Goal: Information Seeking & Learning: Learn about a topic

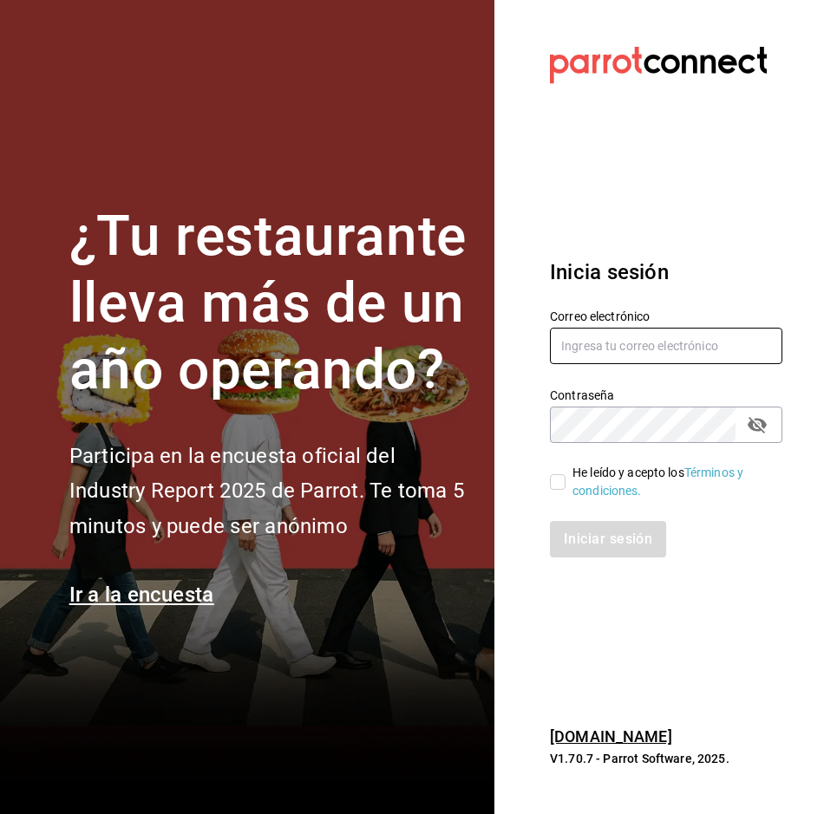
type input "[PERSON_NAME][EMAIL_ADDRESS][PERSON_NAME][DOMAIN_NAME]"
click at [557, 478] on input "He leído y acepto los Términos y condiciones." at bounding box center [558, 482] width 16 height 16
checkbox input "true"
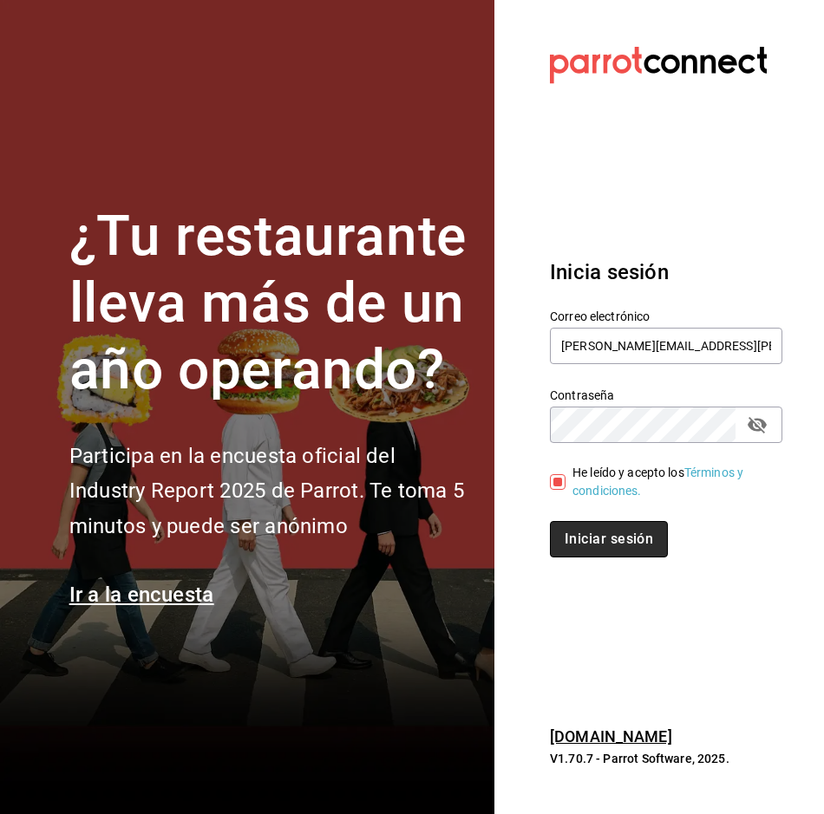
click at [582, 540] on button "Iniciar sesión" at bounding box center [609, 539] width 118 height 36
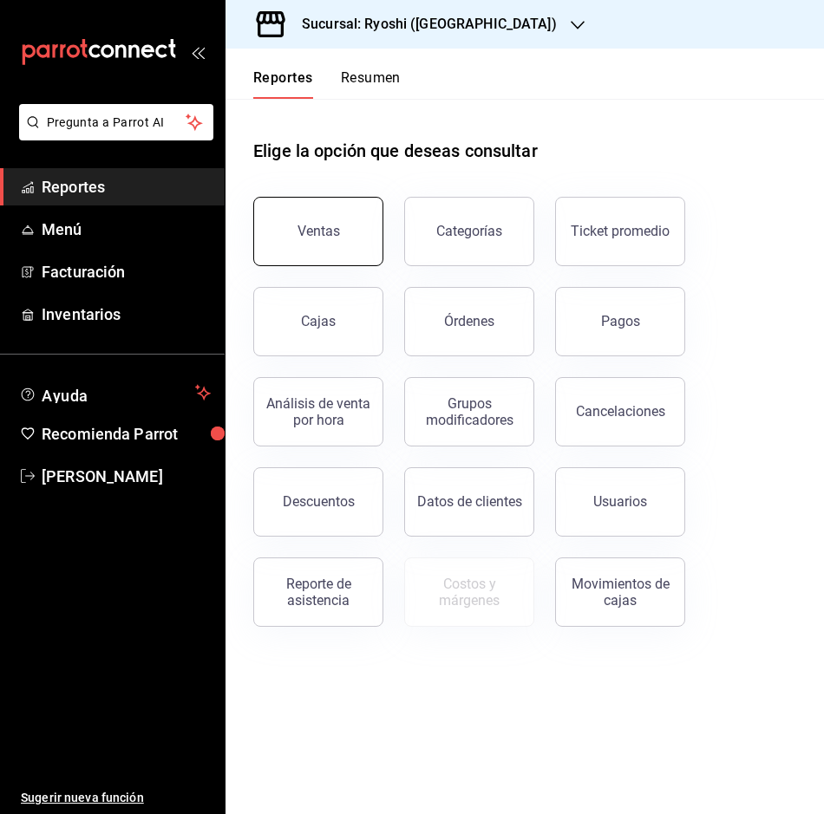
click at [356, 228] on button "Ventas" at bounding box center [318, 231] width 130 height 69
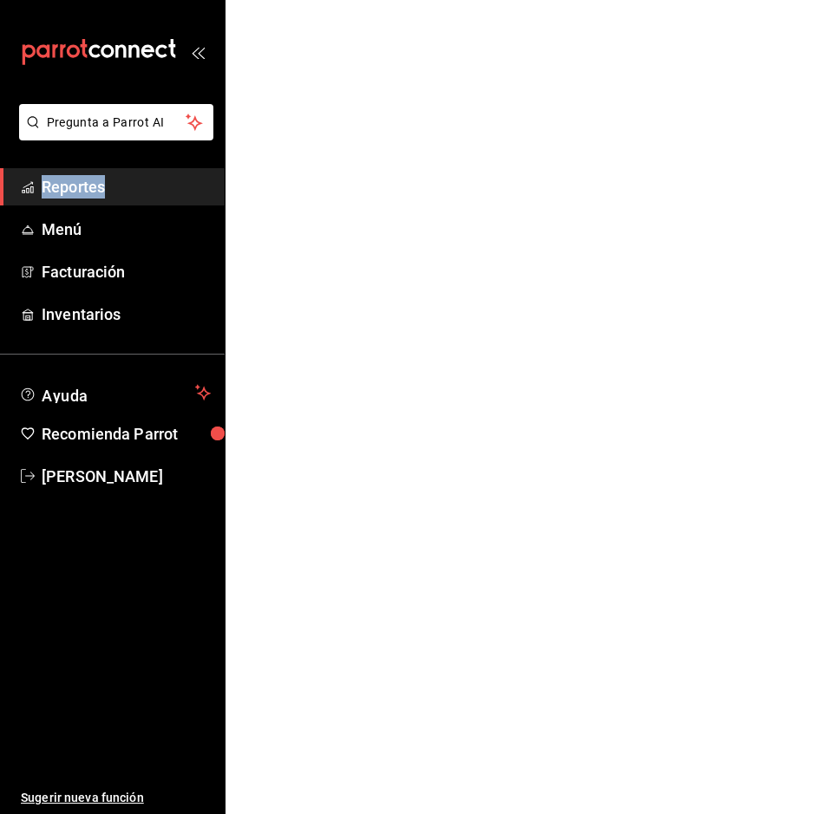
click at [356, 0] on html "Pregunta a Parrot AI Reportes Menú Facturación Inventarios Ayuda Recomienda Par…" at bounding box center [412, 0] width 824 height 0
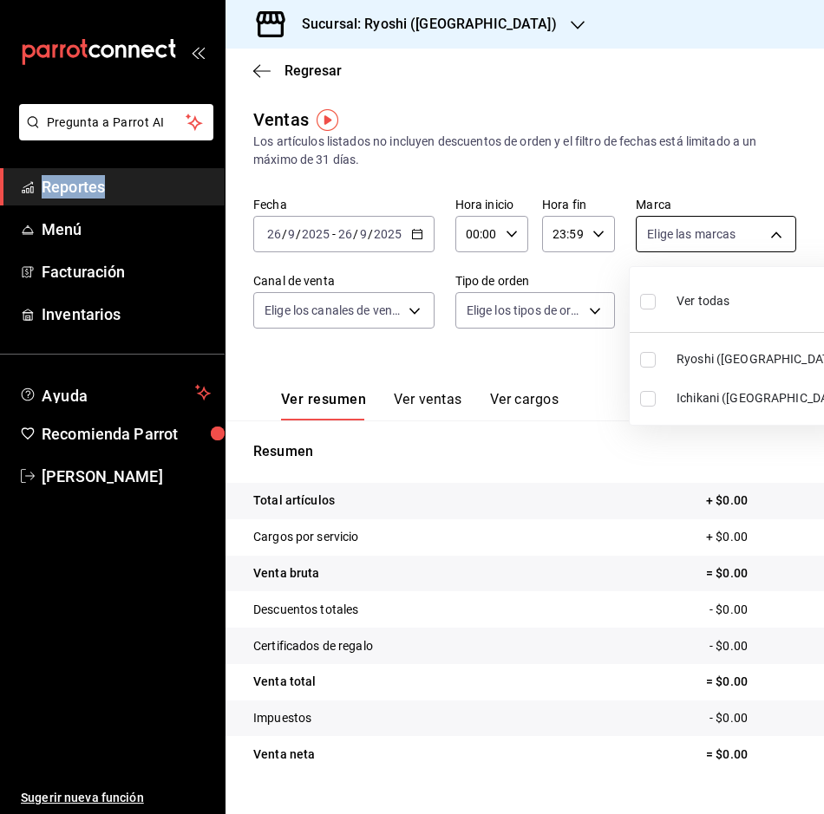
click at [754, 231] on body "Pregunta a Parrot AI Reportes Menú Facturación Inventarios Ayuda Recomienda Par…" at bounding box center [412, 407] width 824 height 814
click at [654, 355] on input "checkbox" at bounding box center [648, 360] width 16 height 16
checkbox input "true"
type input "26ca50e5-a845-484f-a54e-8a4432b79f59"
click at [414, 232] on div at bounding box center [412, 407] width 824 height 814
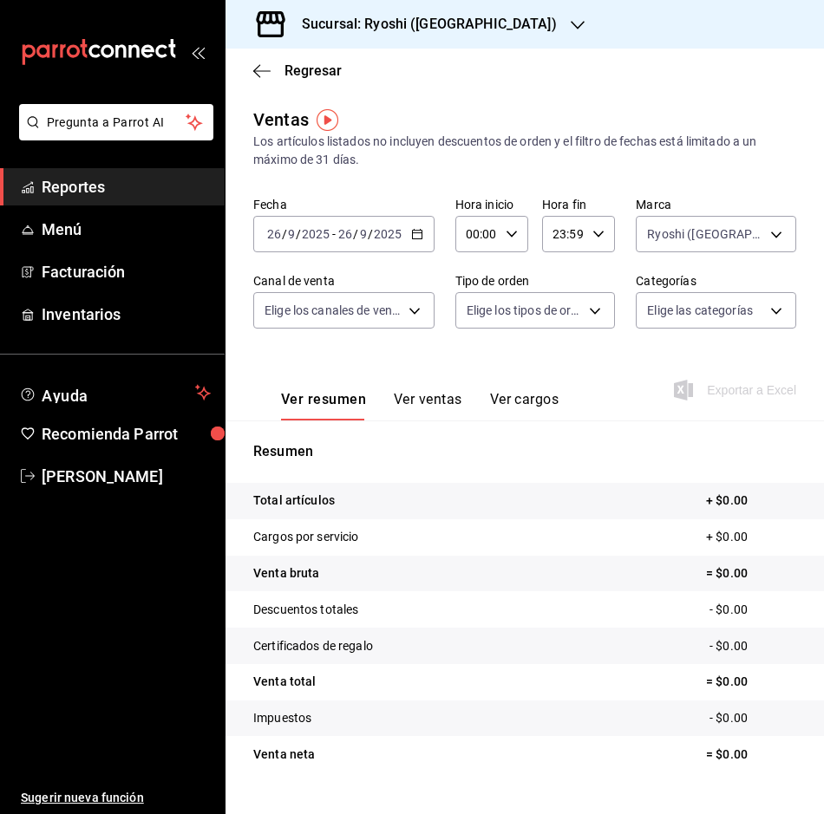
click at [414, 232] on div "Ver todas Ryoshi (Cancun) Ichikani (Cancun)" at bounding box center [412, 407] width 824 height 814
click at [414, 232] on icon "button" at bounding box center [417, 234] width 12 height 12
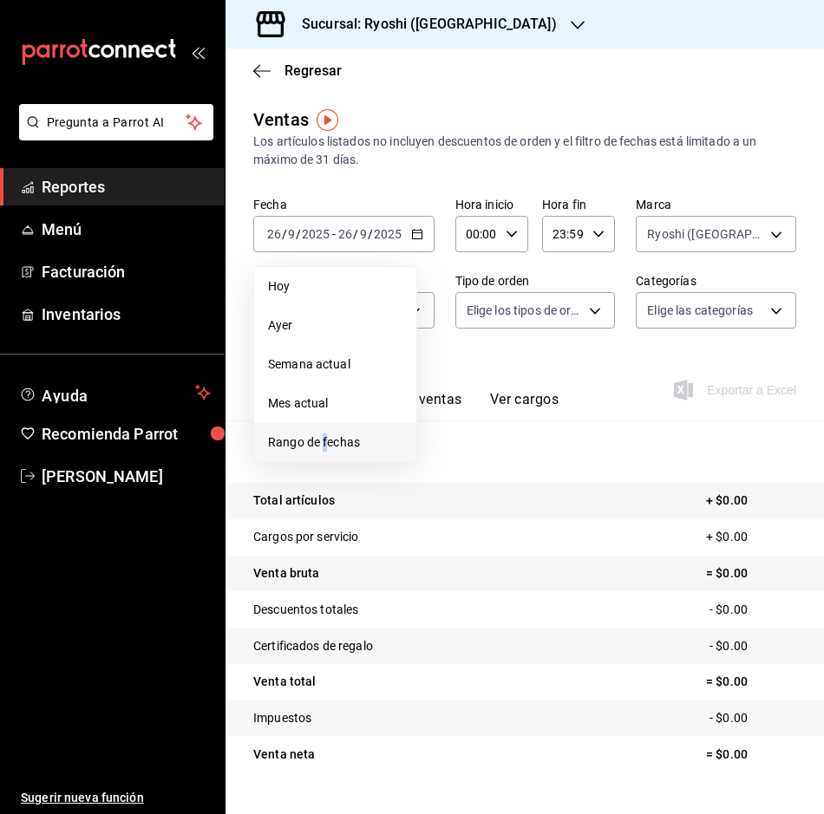
drag, startPoint x: 325, startPoint y: 443, endPoint x: 335, endPoint y: 443, distance: 9.5
click at [335, 443] on span "Rango de fechas" at bounding box center [335, 442] width 134 height 18
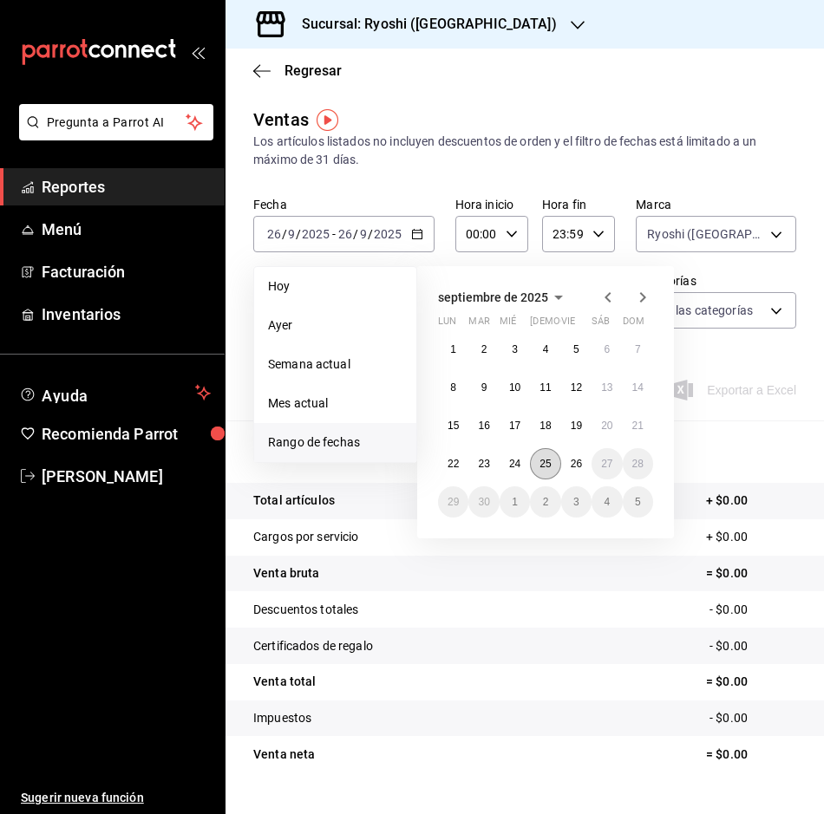
click at [549, 463] on abbr "25" at bounding box center [544, 464] width 11 height 12
click at [573, 462] on abbr "26" at bounding box center [575, 464] width 11 height 12
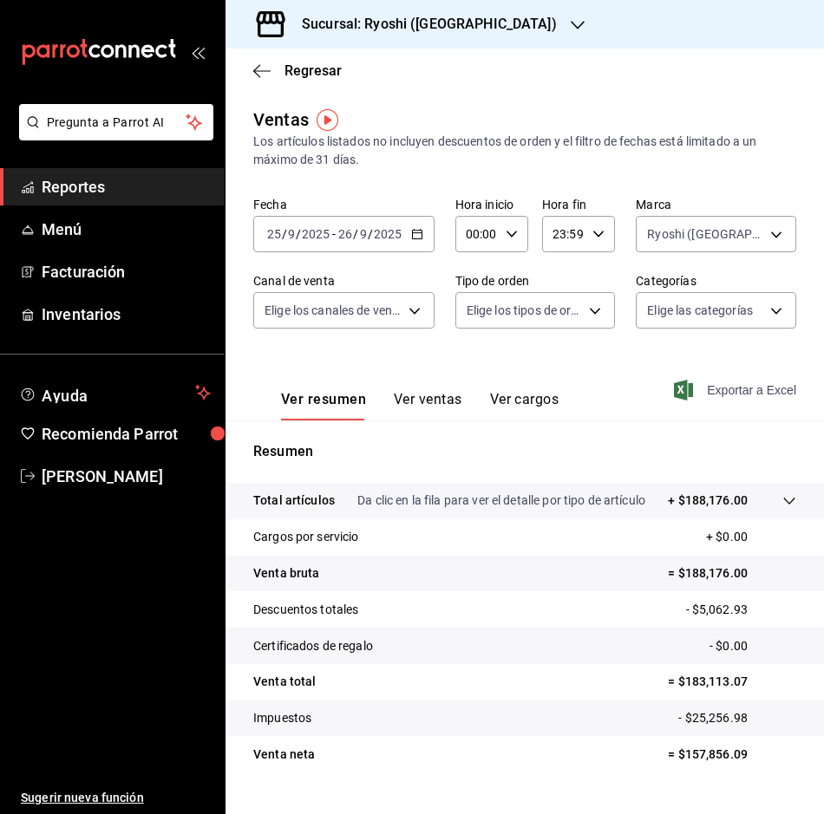
click at [729, 392] on span "Exportar a Excel" at bounding box center [736, 390] width 119 height 21
click at [729, 392] on div "Exportando a excel..." at bounding box center [725, 390] width 140 height 16
click at [257, 74] on icon "button" at bounding box center [261, 71] width 17 height 16
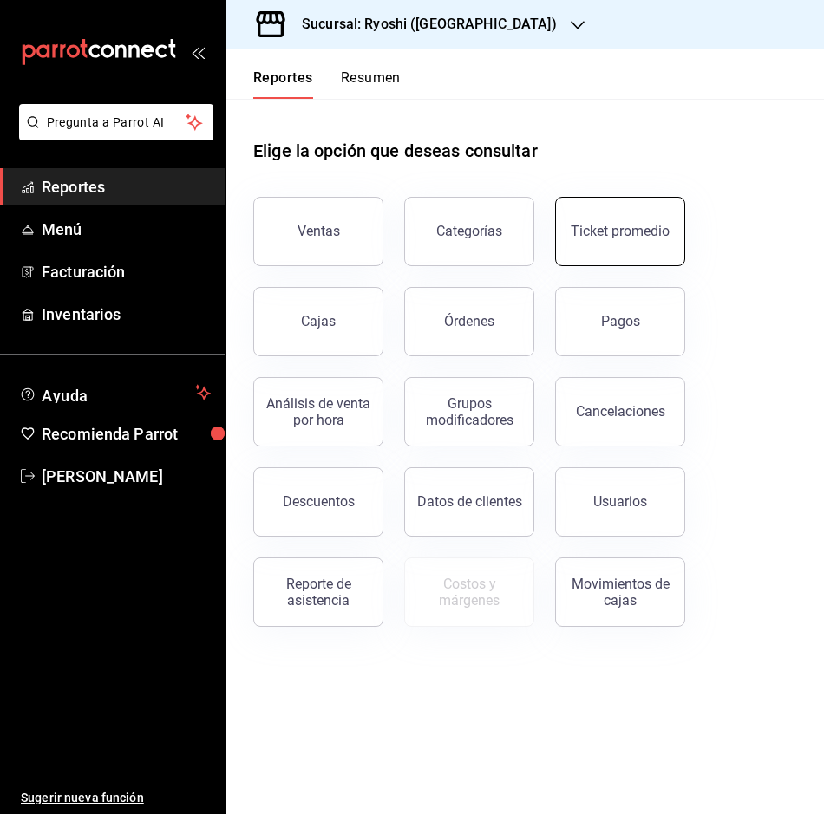
click at [603, 234] on div "Ticket promedio" at bounding box center [619, 231] width 99 height 16
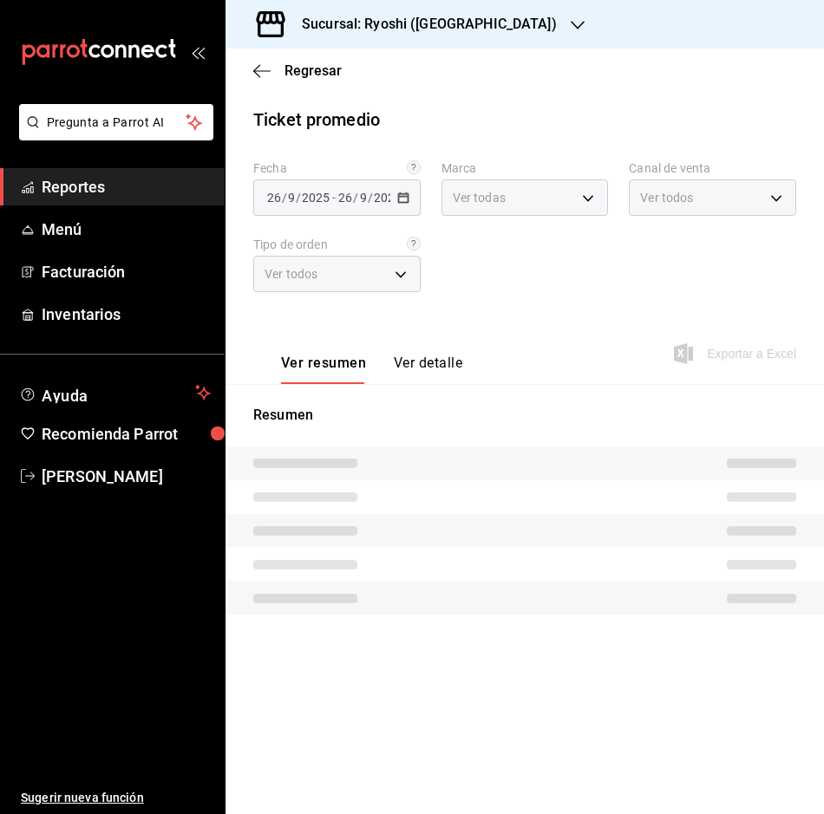
click at [603, 234] on div "Fecha 2025-09-26 26 / 9 / 2025 - 2025-09-26 26 / 9 / 2025 Marca Ver todas Canal…" at bounding box center [524, 236] width 543 height 153
type input "26ca50e5-a845-484f-a54e-8a4432b79f59,e80bf875-3c9c-4ad9-8c6a-14c8262011fc"
type input "PARROT,UBER_EATS,RAPPI,DIDI_FOOD,ONLINE"
type input "8361b891-a2e9-4fcd-a853-f9fc8036f76a,b76ec9ad-9f52-4de9-91c0-fd75567639de,0d81c…"
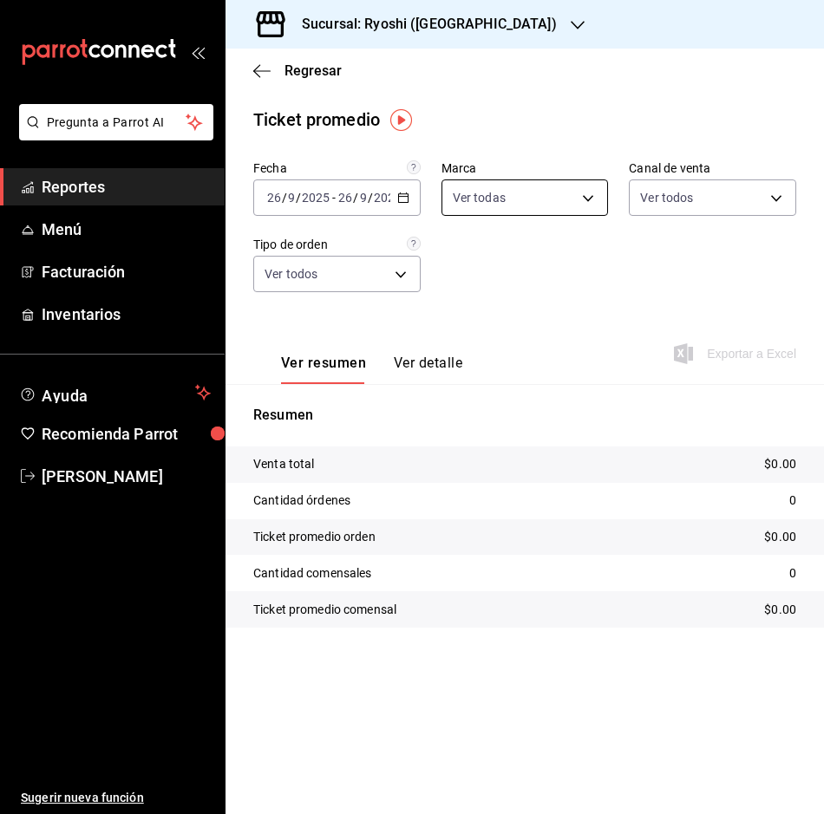
click at [596, 199] on body "Pregunta a Parrot AI Reportes Menú Facturación Inventarios Ayuda Recomienda Par…" at bounding box center [412, 407] width 824 height 814
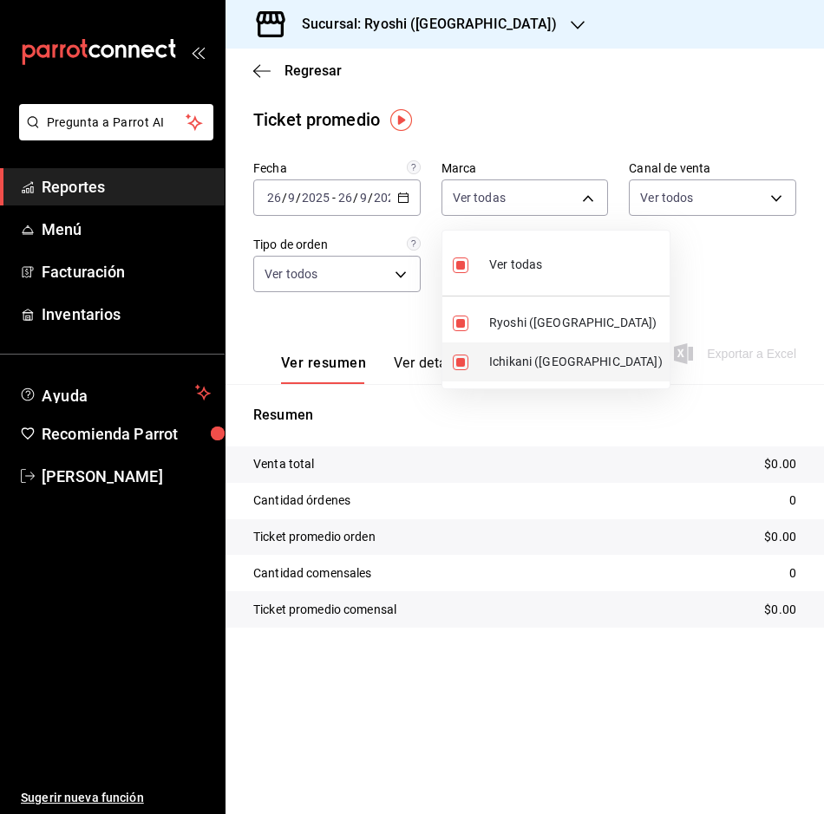
click at [455, 358] on input "checkbox" at bounding box center [461, 363] width 16 height 16
checkbox input "false"
type input "26ca50e5-a845-484f-a54e-8a4432b79f59"
checkbox input "false"
drag, startPoint x: 655, startPoint y: 248, endPoint x: 521, endPoint y: 231, distance: 134.6
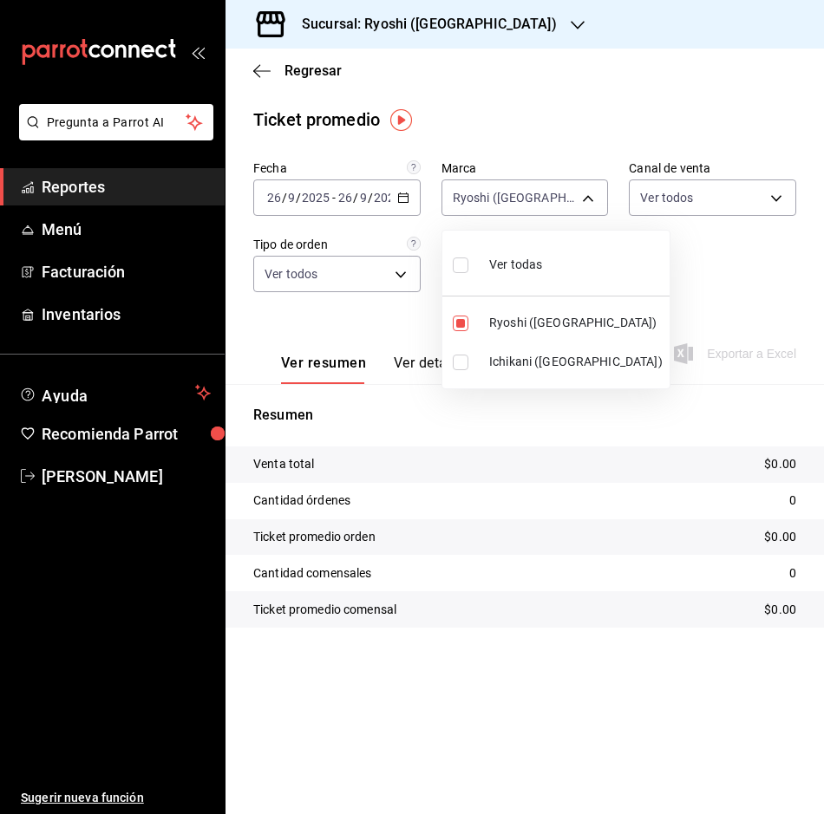
click at [647, 248] on div at bounding box center [412, 407] width 824 height 814
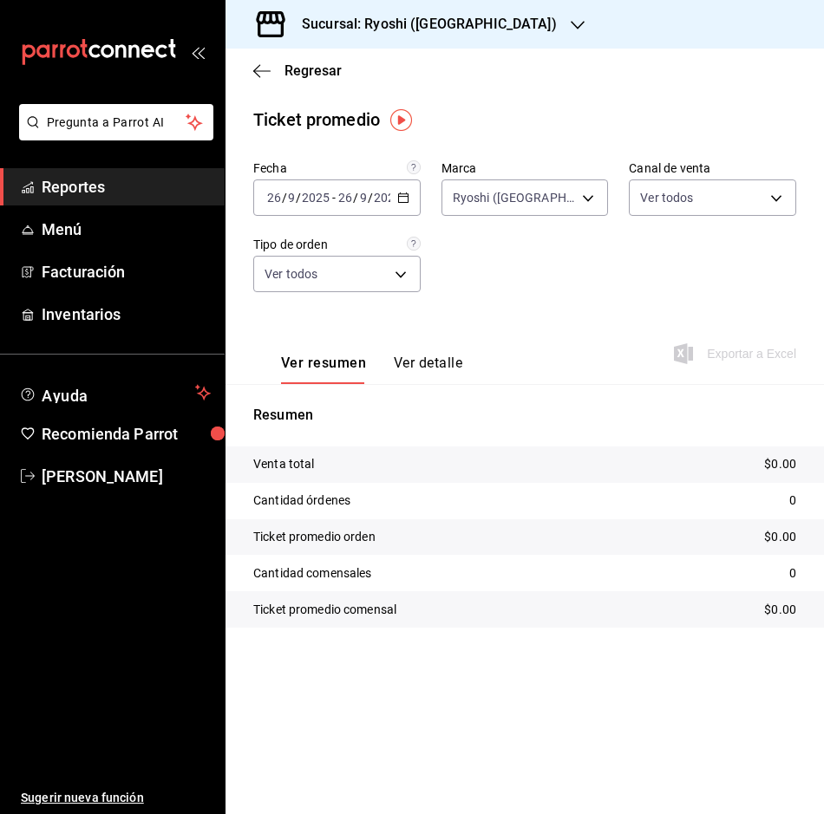
click at [410, 198] on div "2025-09-26 26 / 9 / 2025 - 2025-09-26 26 / 9 / 2025" at bounding box center [336, 197] width 167 height 36
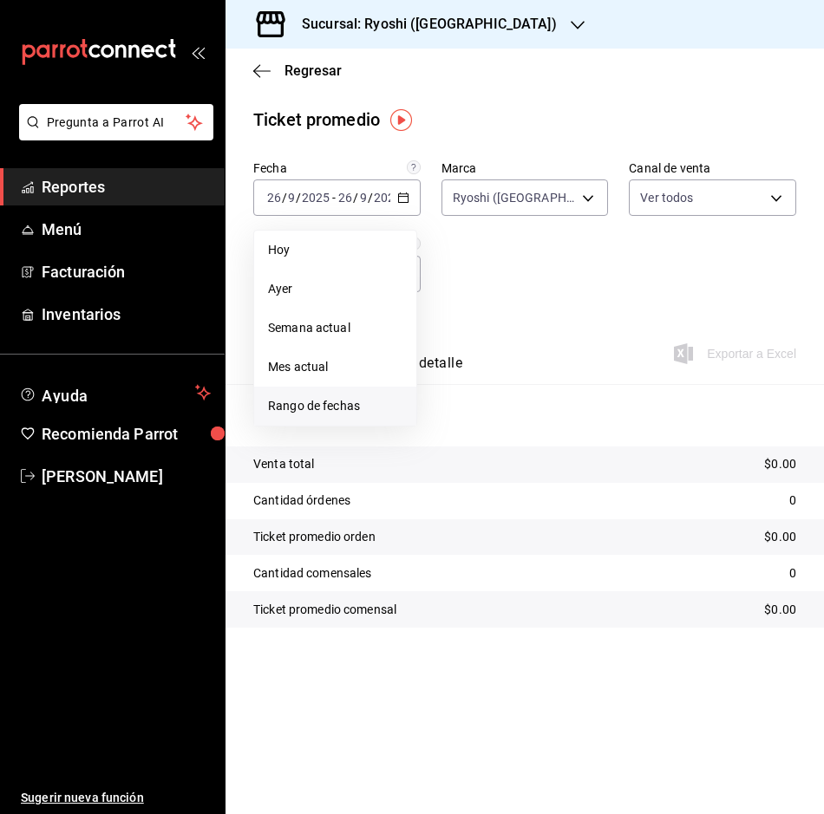
click at [322, 401] on span "Rango de fechas" at bounding box center [335, 406] width 134 height 18
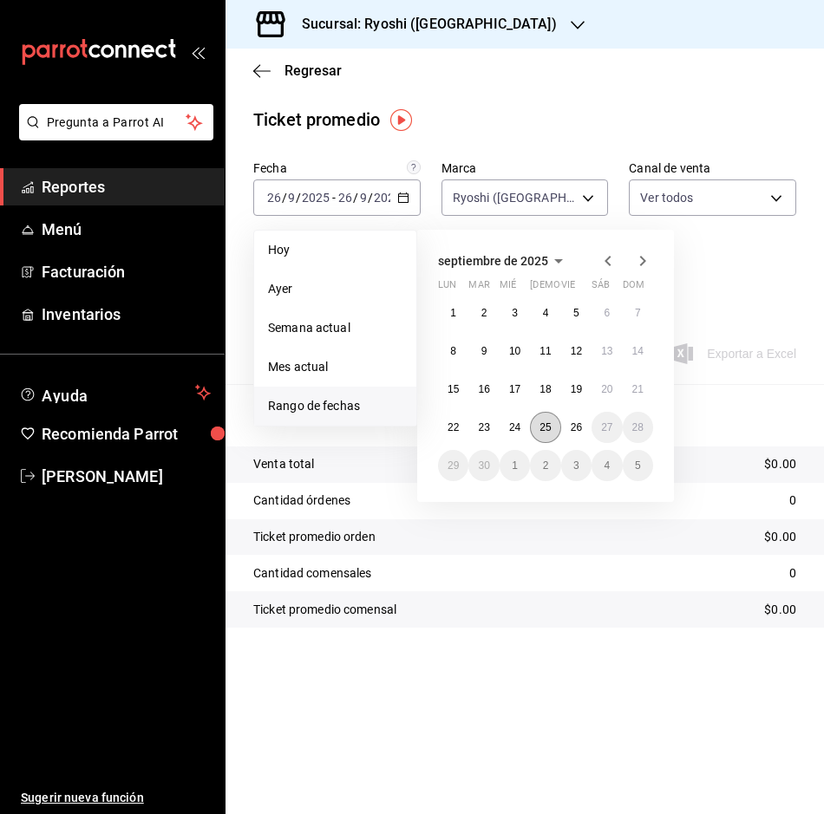
click at [549, 429] on abbr "25" at bounding box center [544, 427] width 11 height 12
click at [582, 419] on button "26" at bounding box center [576, 427] width 30 height 31
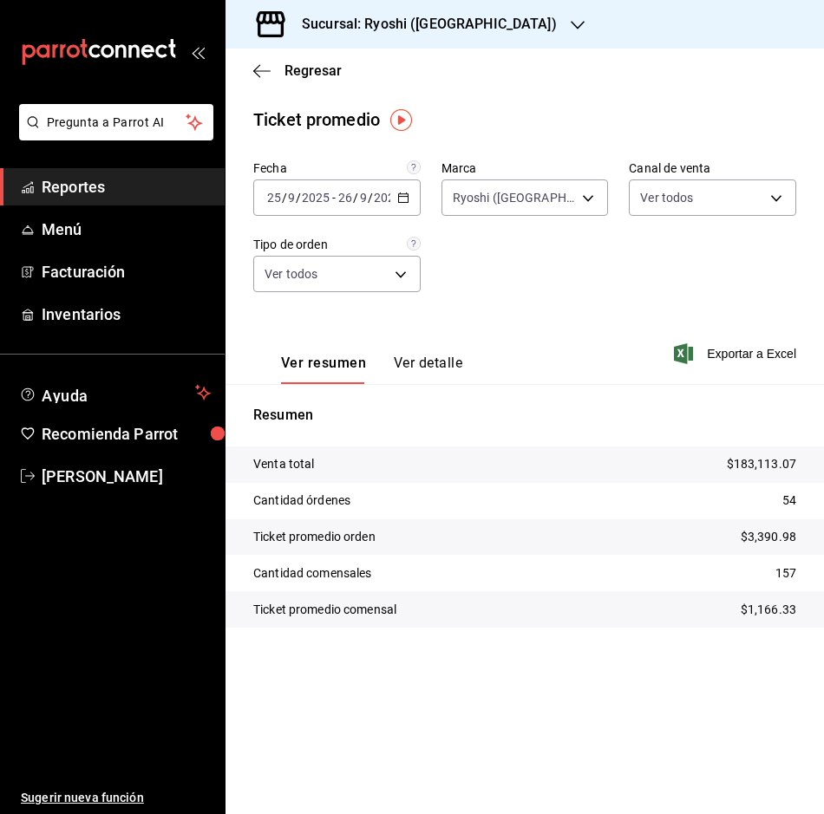
click at [405, 199] on icon "button" at bounding box center [403, 198] width 12 height 12
click at [271, 67] on span "Regresar" at bounding box center [297, 70] width 88 height 16
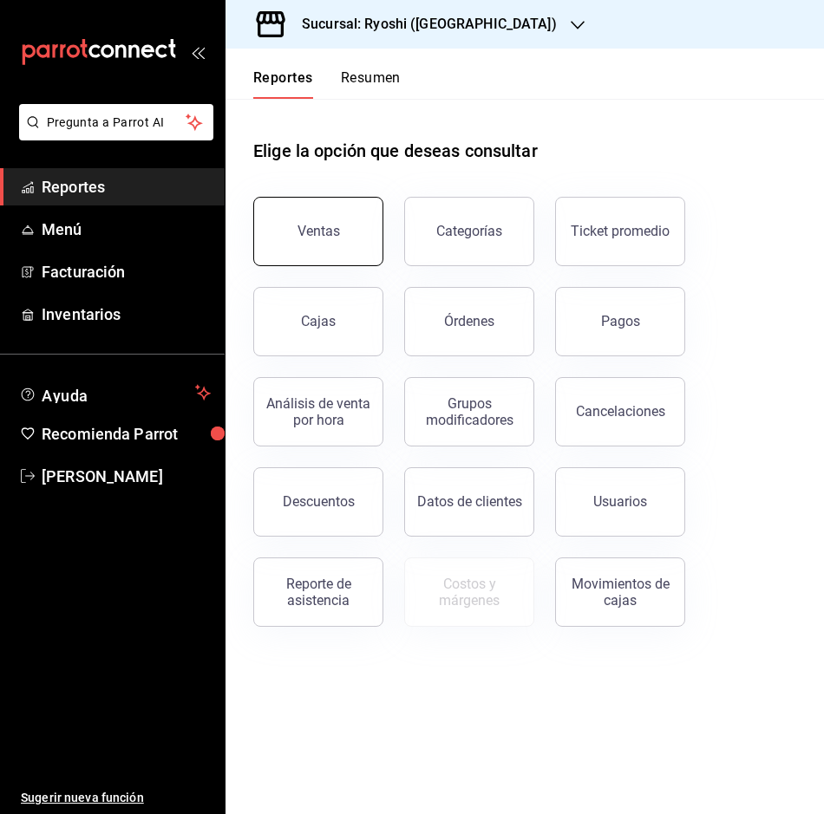
click at [310, 211] on button "Ventas" at bounding box center [318, 231] width 130 height 69
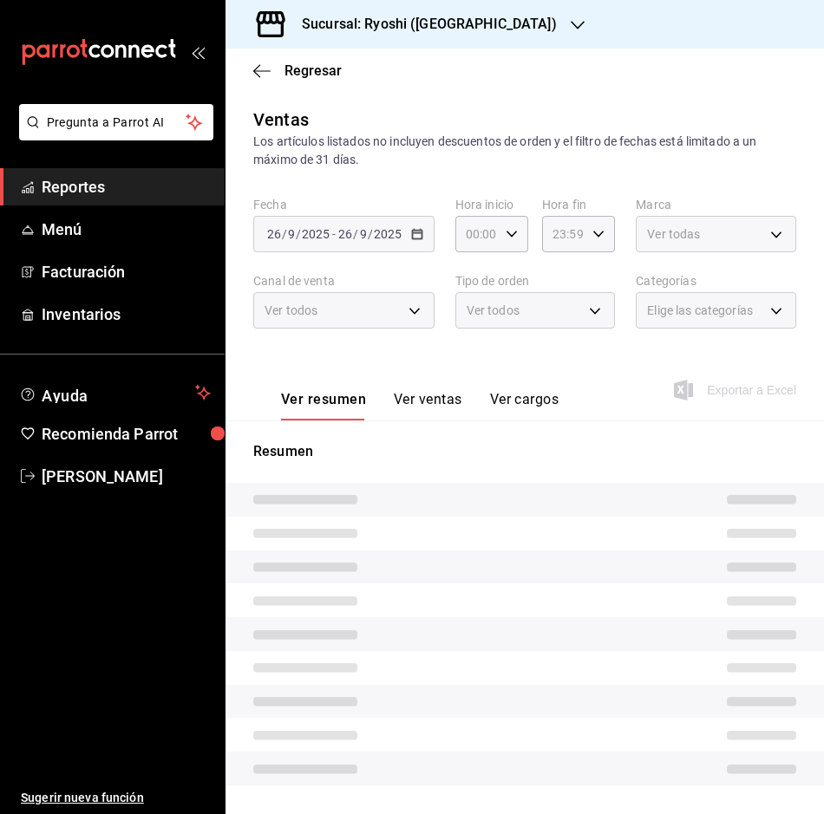
click at [310, 211] on div "Fecha 2025-09-26 26 / 9 / 2025 - 2025-09-26 26 / 9 / 2025" at bounding box center [343, 224] width 181 height 55
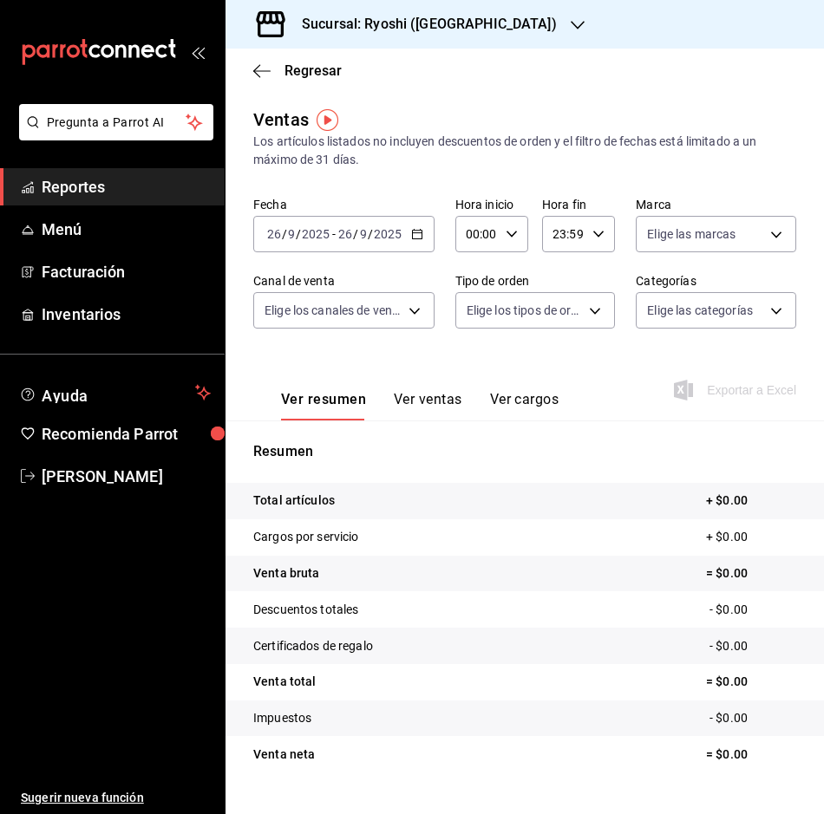
click at [420, 238] on \(Stroke\) "button" at bounding box center [417, 235] width 10 height 10
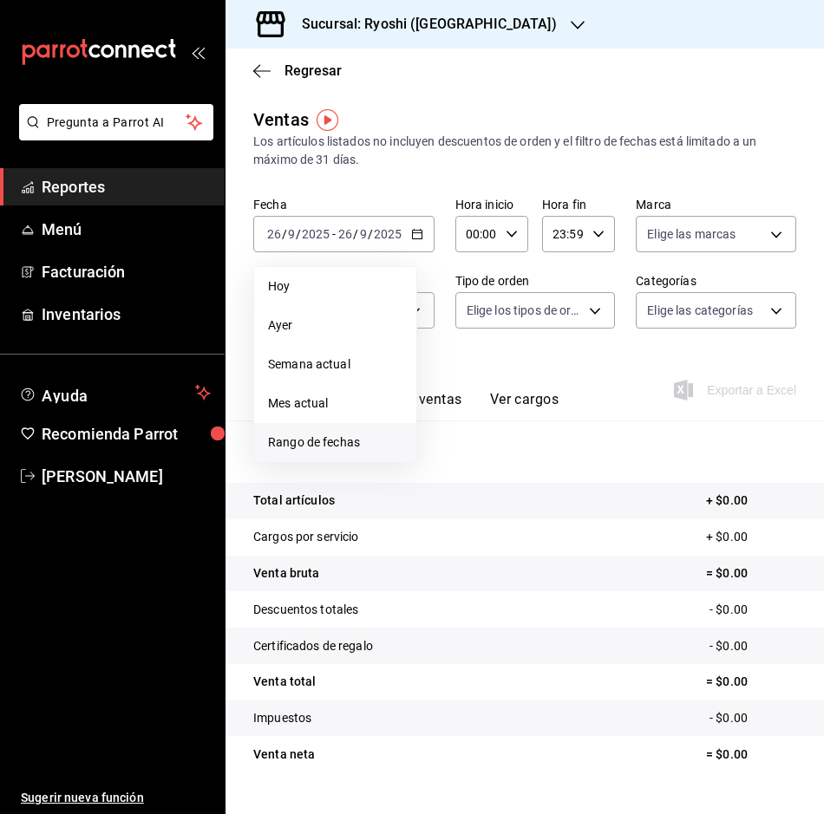
click at [364, 432] on li "Rango de fechas" at bounding box center [335, 442] width 162 height 39
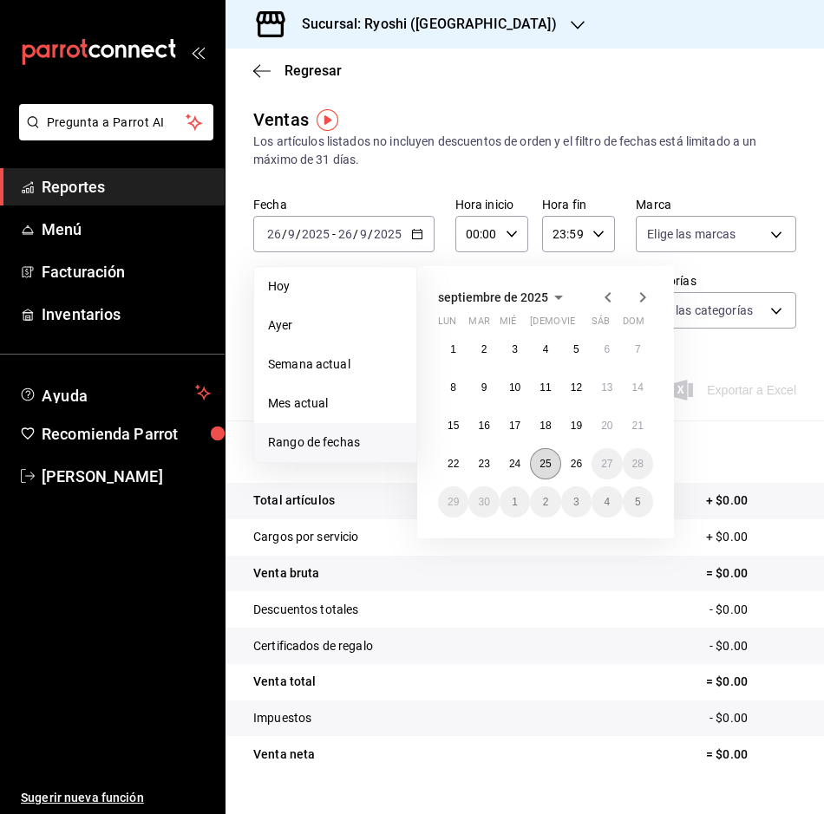
click at [551, 462] on abbr "25" at bounding box center [544, 464] width 11 height 12
click at [573, 461] on abbr "26" at bounding box center [575, 464] width 11 height 12
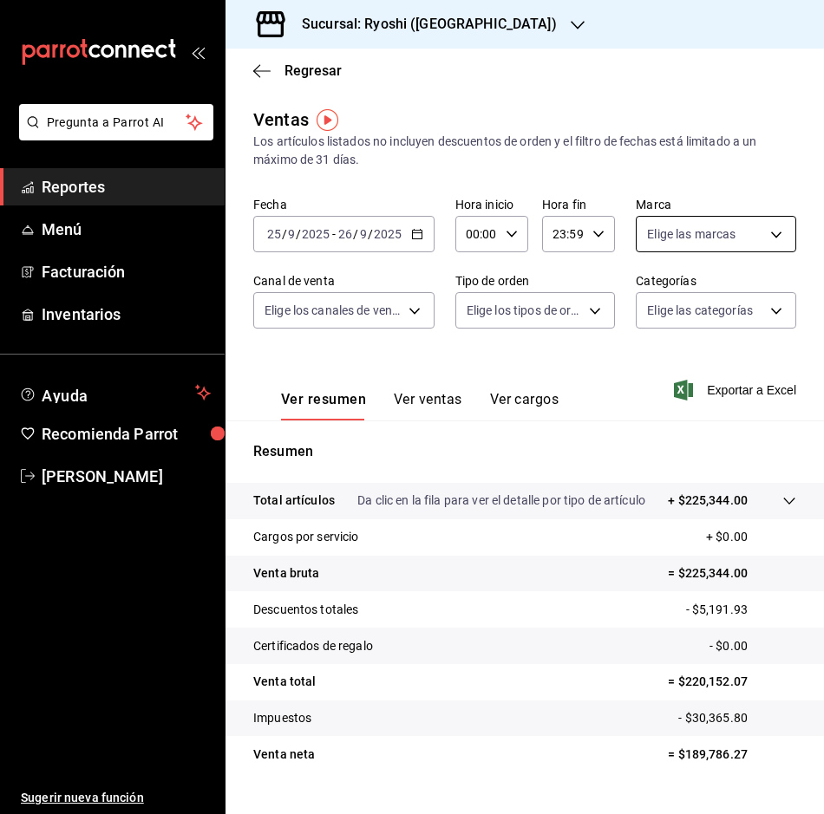
click at [754, 240] on body "Pregunta a Parrot AI Reportes Menú Facturación Inventarios Ayuda Recomienda Par…" at bounding box center [412, 407] width 824 height 814
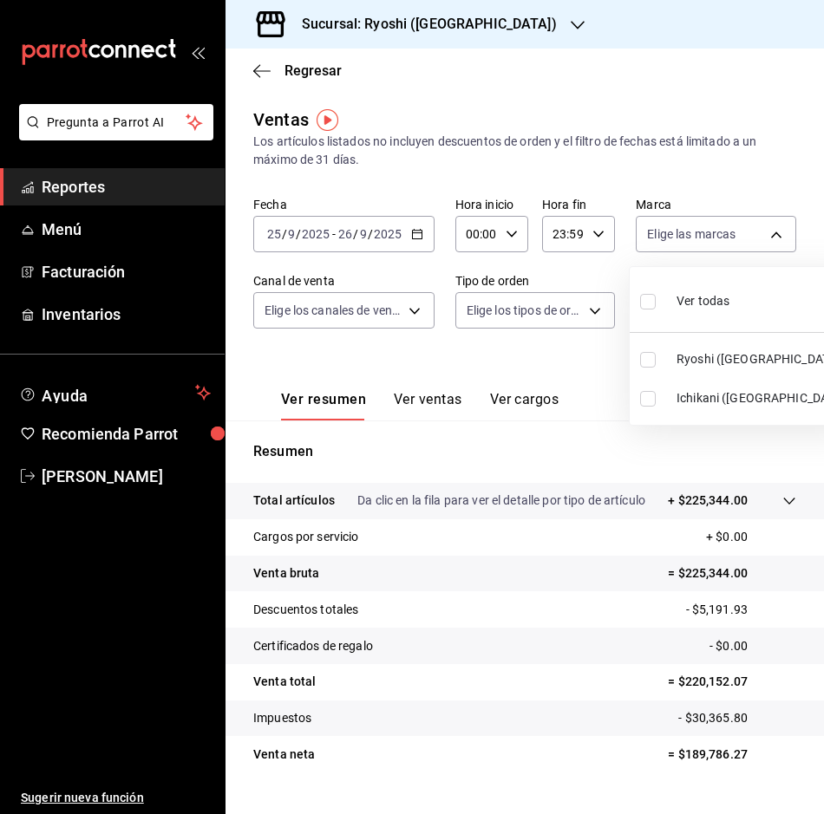
click at [638, 363] on li "Ryoshi (Cancun)" at bounding box center [742, 359] width 227 height 39
type input "26ca50e5-a845-484f-a54e-8a4432b79f59"
checkbox input "true"
click at [254, 68] on div at bounding box center [412, 407] width 824 height 814
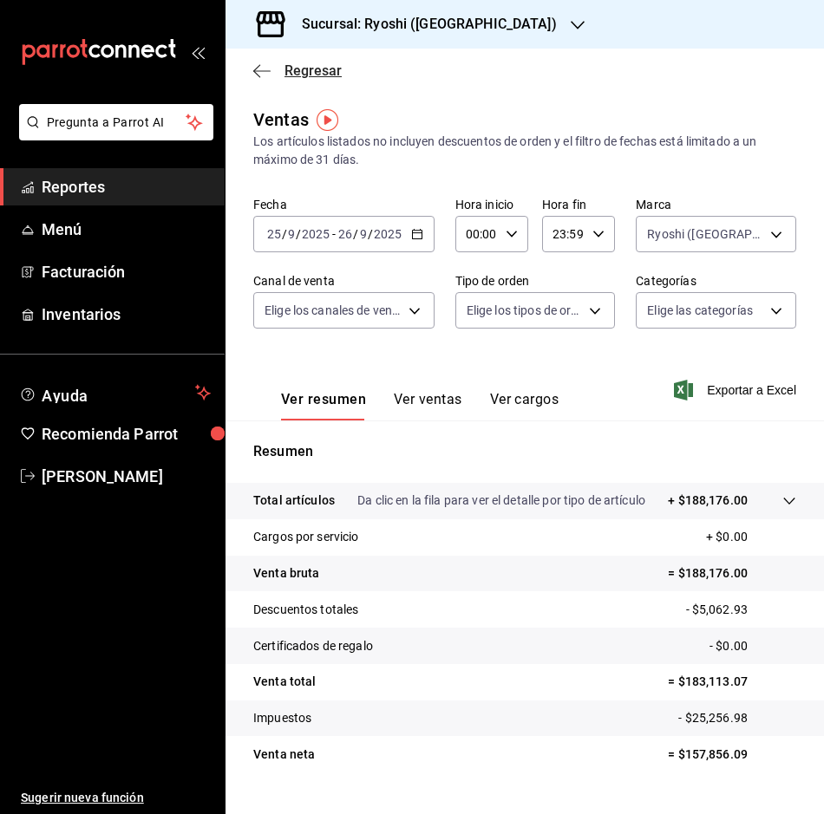
click at [271, 73] on span "Regresar" at bounding box center [297, 70] width 88 height 16
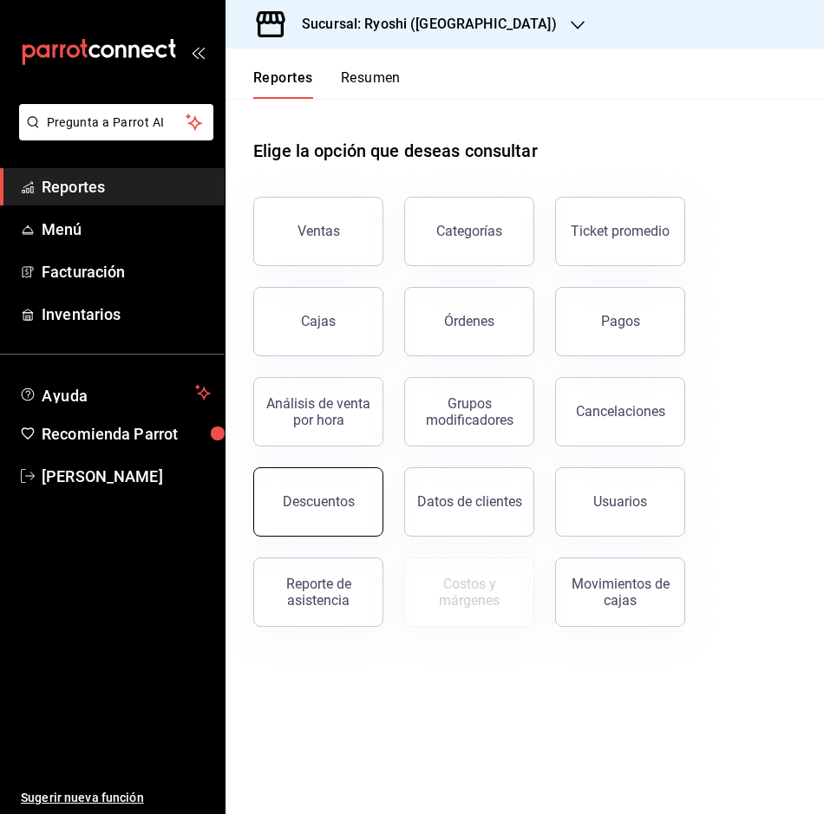
click at [333, 510] on button "Descuentos" at bounding box center [318, 501] width 130 height 69
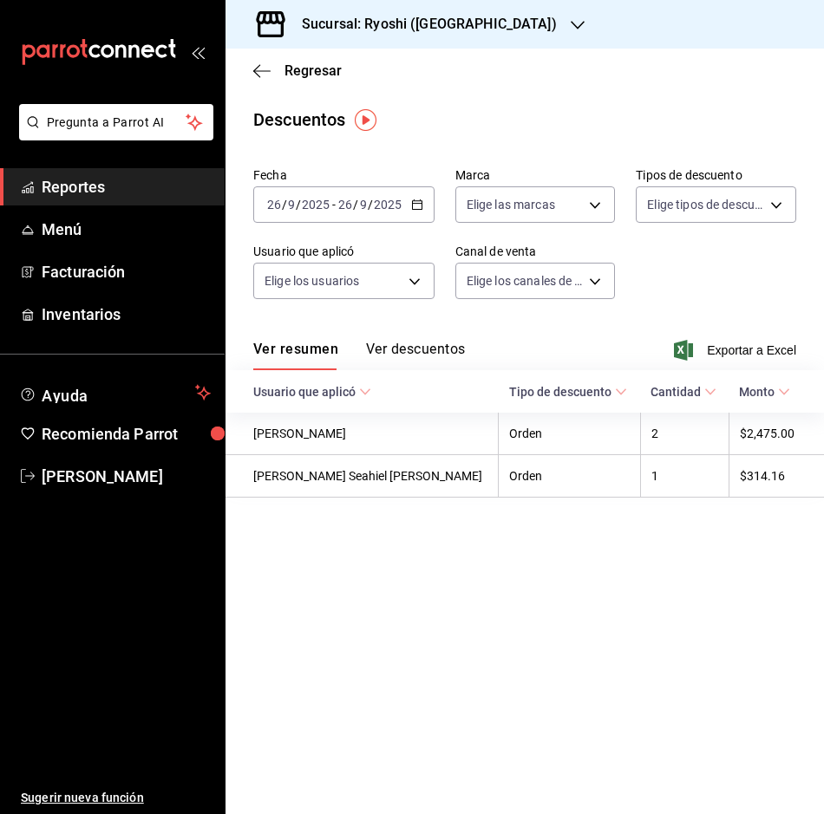
click at [416, 200] on icon "button" at bounding box center [417, 205] width 12 height 12
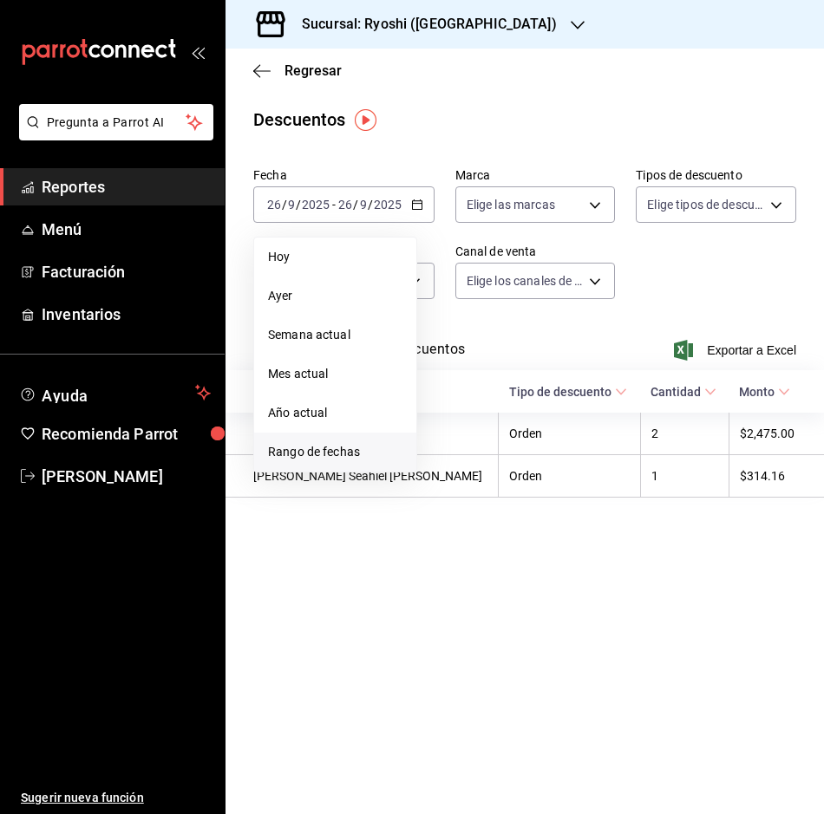
click at [342, 453] on span "Rango de fechas" at bounding box center [335, 452] width 134 height 18
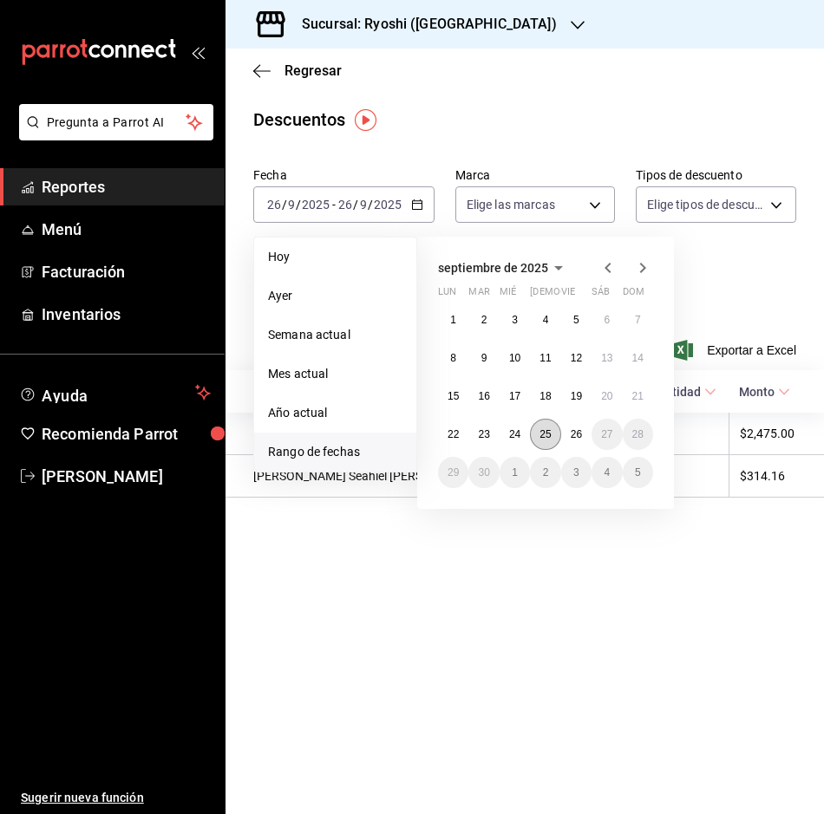
click at [546, 433] on abbr "25" at bounding box center [544, 434] width 11 height 12
click at [570, 433] on abbr "26" at bounding box center [575, 434] width 11 height 12
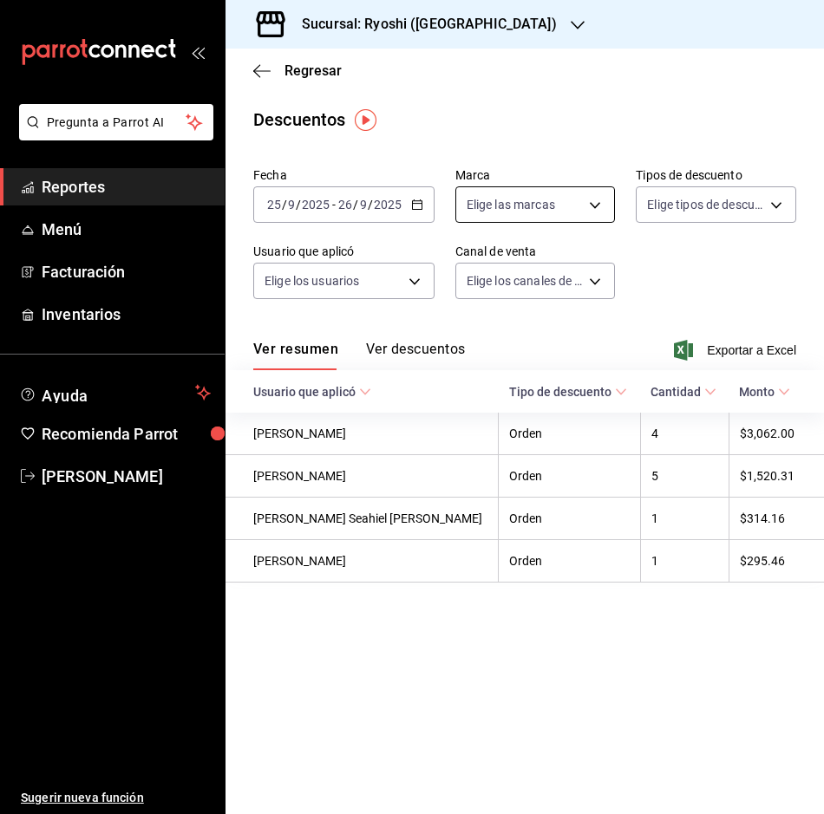
click at [592, 206] on body "Pregunta a Parrot AI Reportes Menú Facturación Inventarios Ayuda Recomienda Par…" at bounding box center [412, 407] width 824 height 814
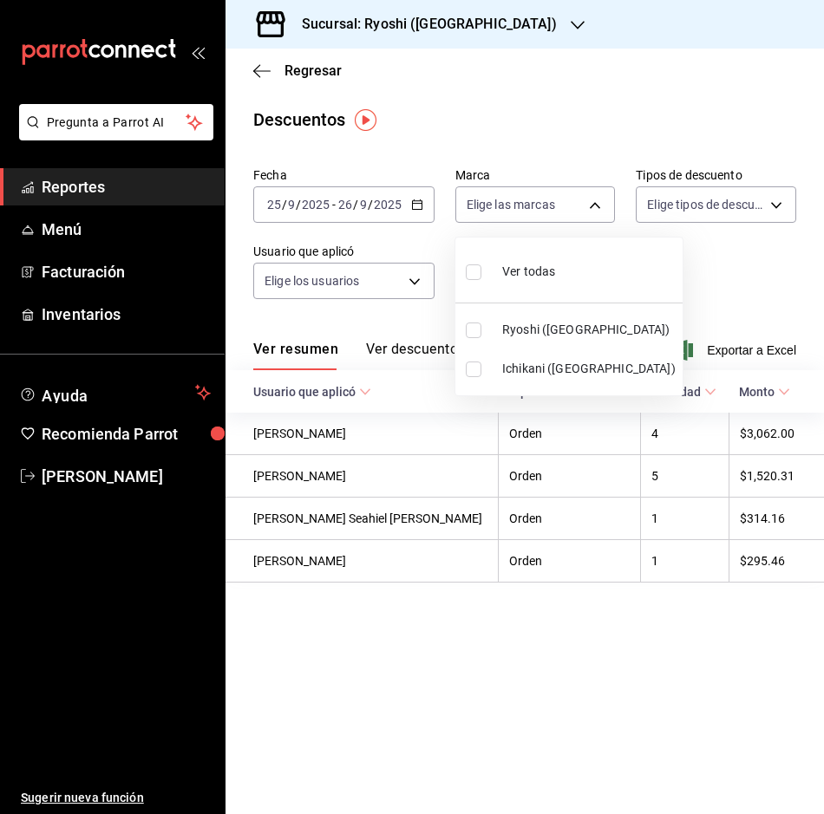
click at [471, 331] on input "checkbox" at bounding box center [474, 331] width 16 height 16
checkbox input "true"
type input "26ca50e5-a845-484f-a54e-8a4432b79f59"
click at [701, 279] on div at bounding box center [412, 407] width 824 height 814
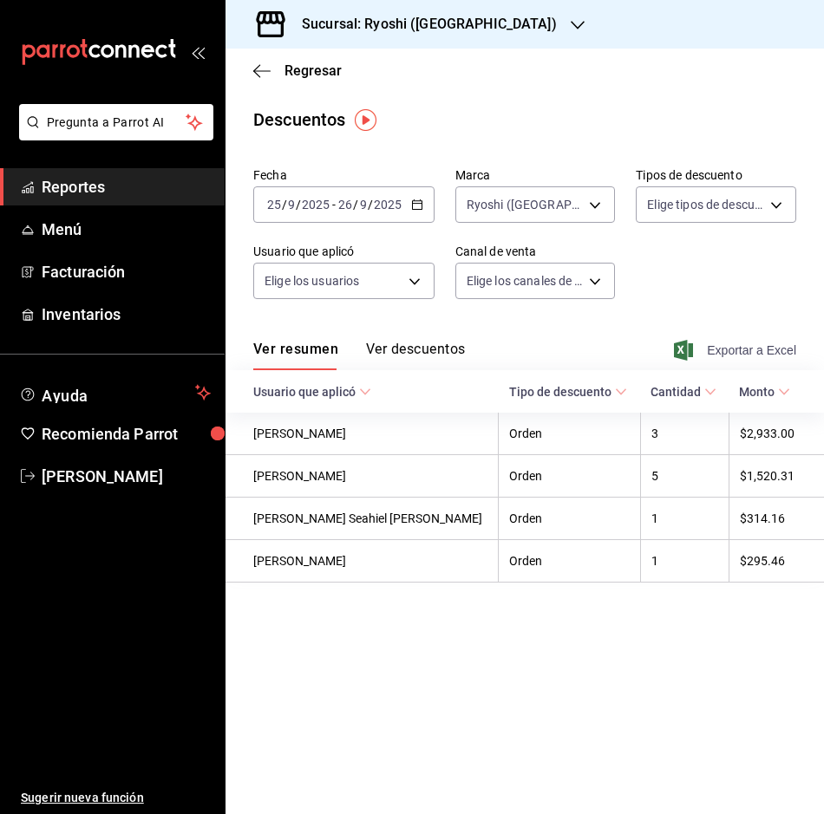
click at [719, 353] on span "Exportar a Excel" at bounding box center [736, 350] width 119 height 21
